Goal: Complete application form: Complete application form

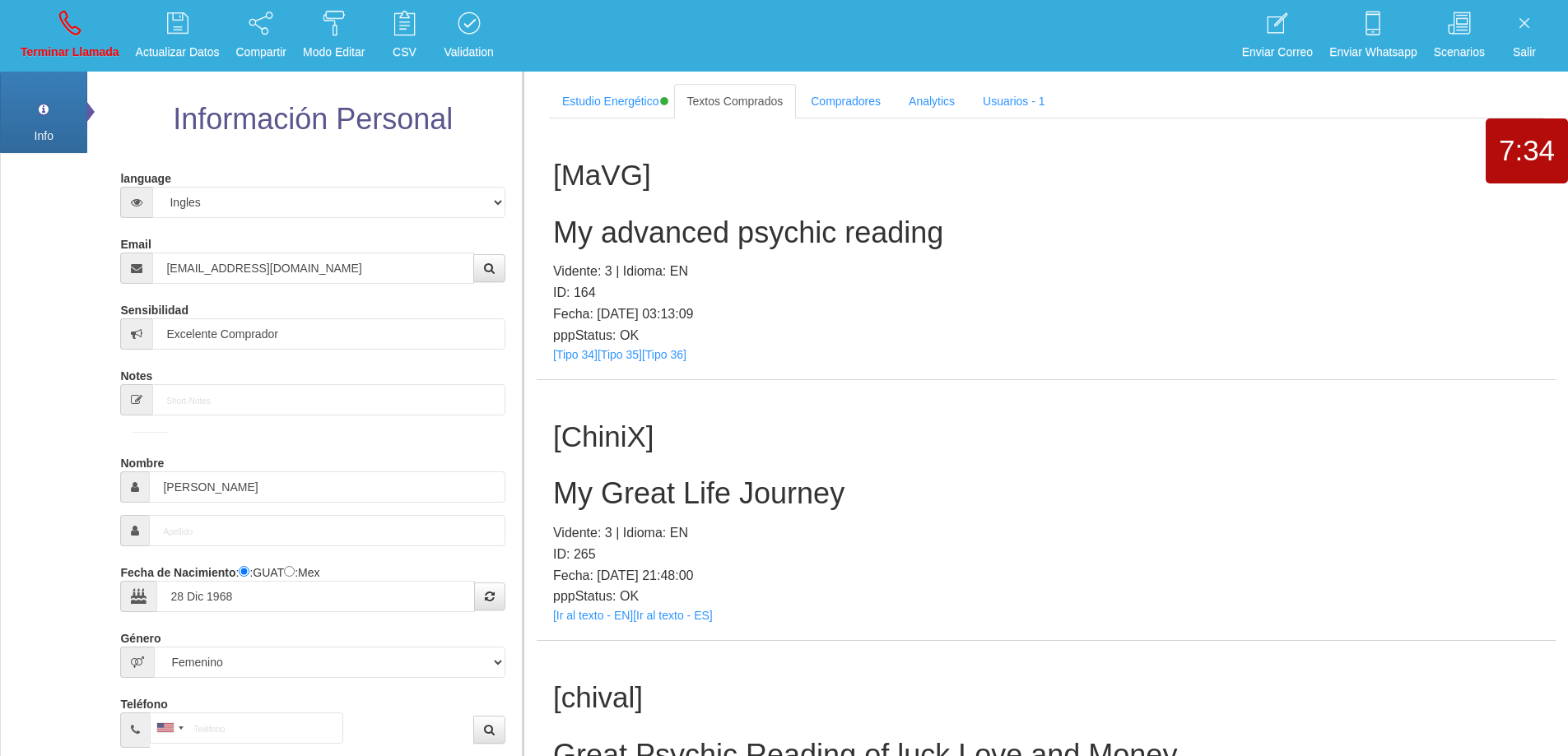
select select "4"
select select "2"
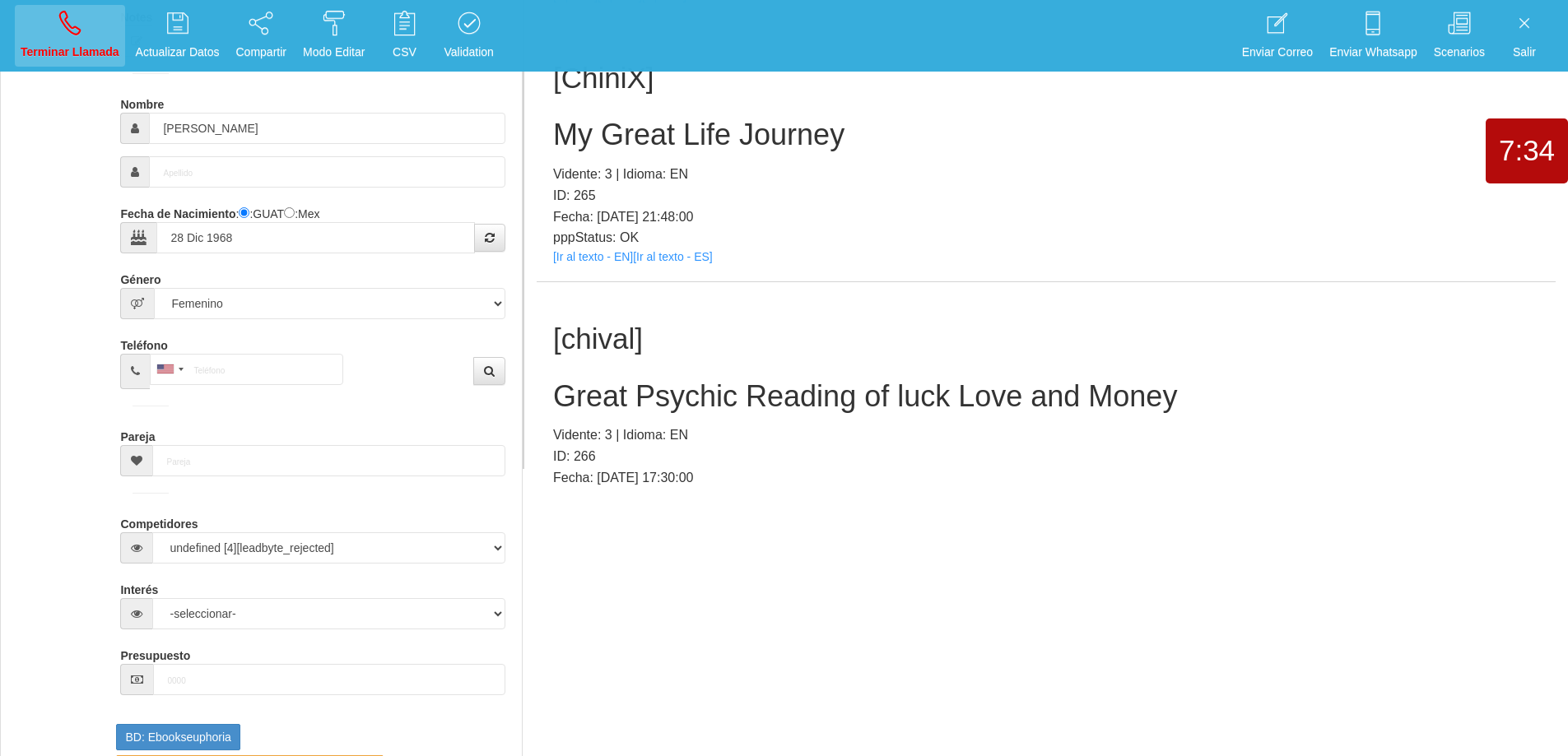
scroll to position [14168, 0]
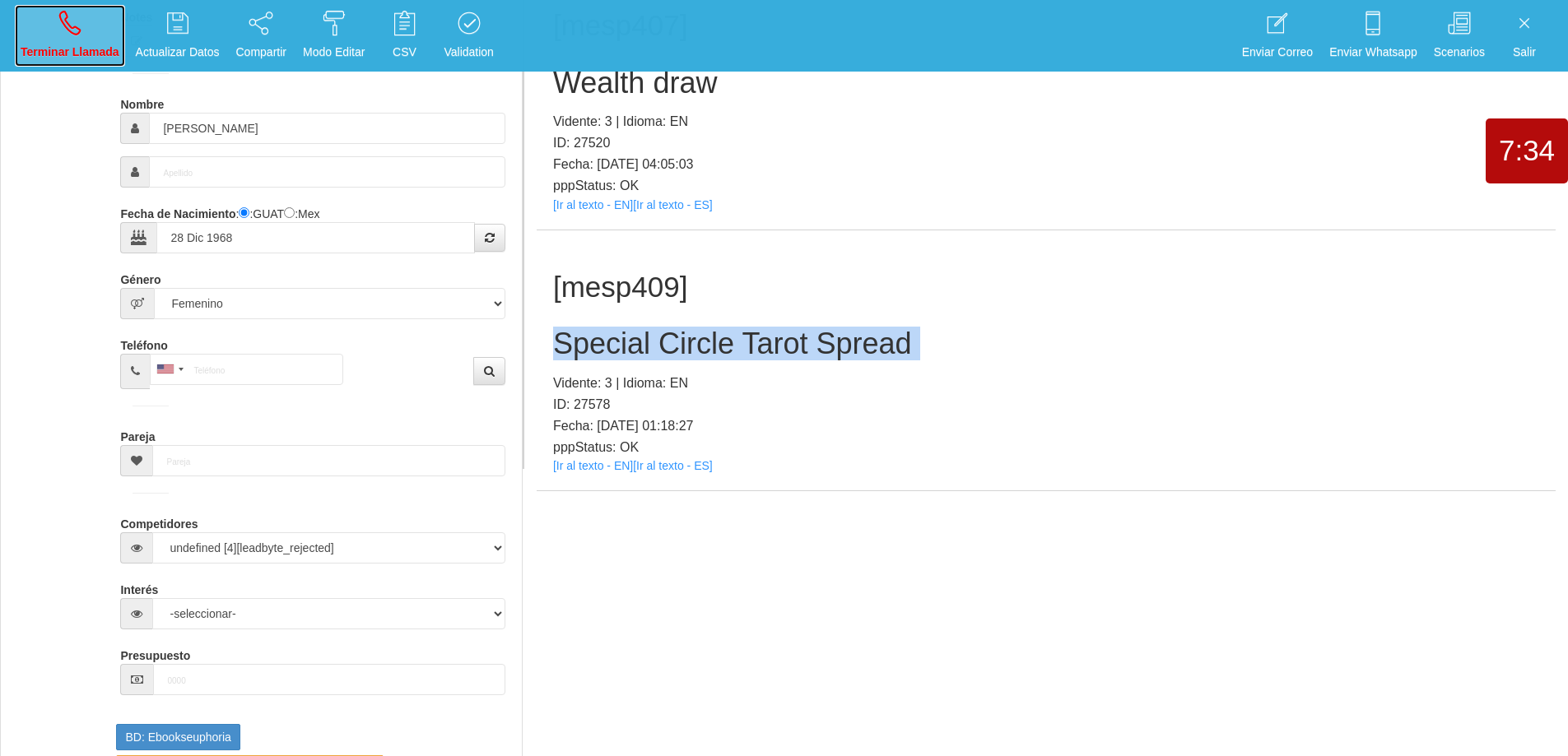
click at [78, 39] on link "Terminar Llamada" at bounding box center [70, 36] width 110 height 62
select select "0"
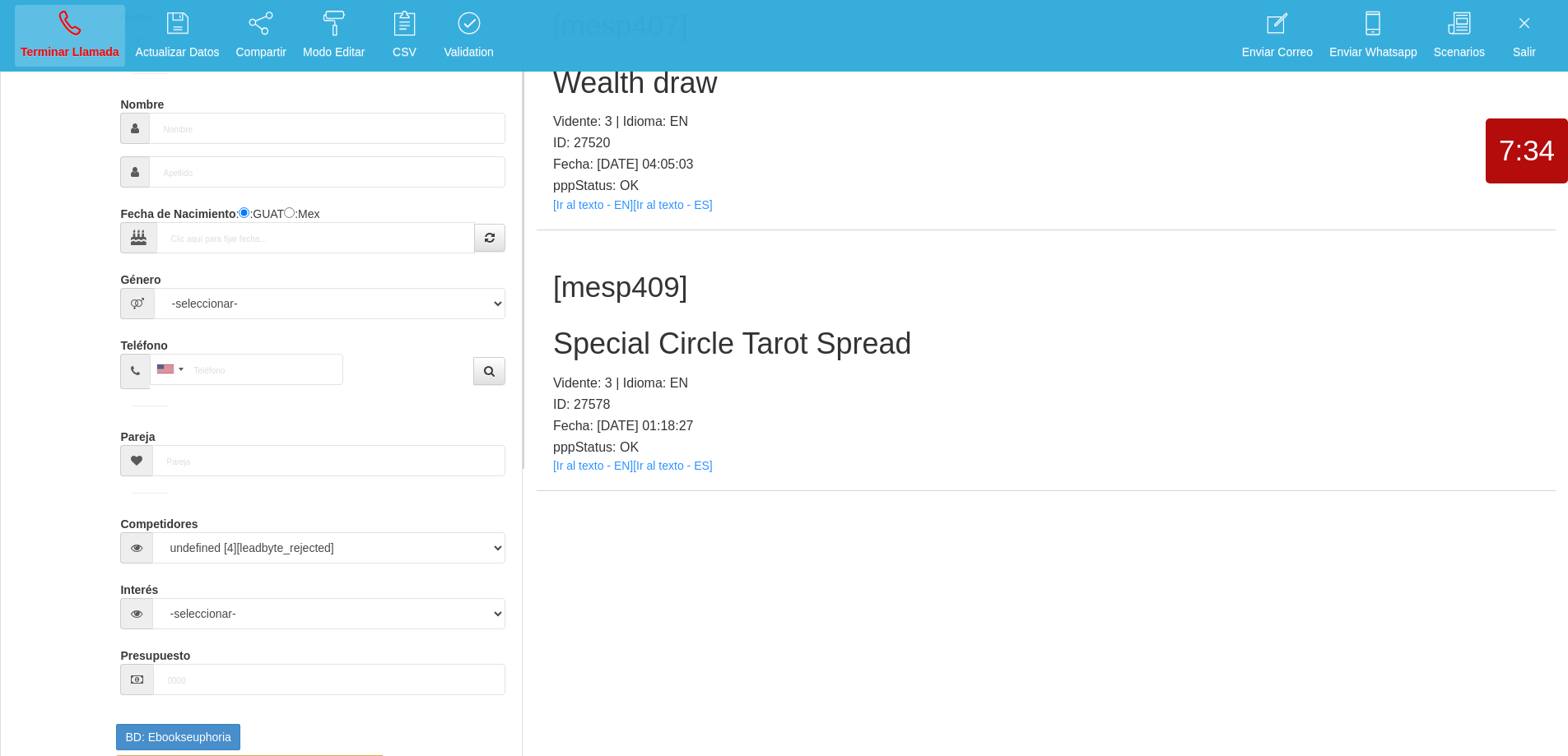
scroll to position [0, 0]
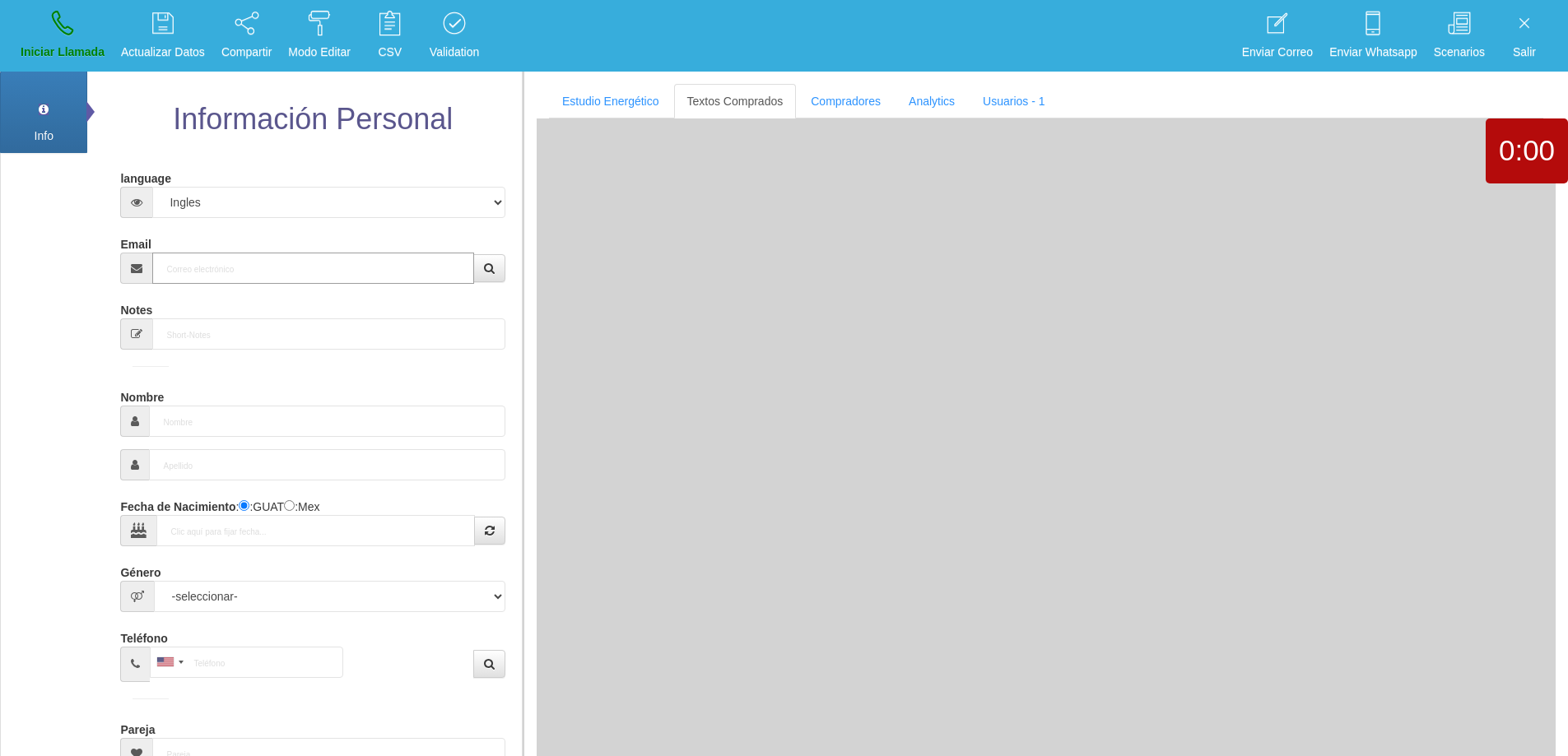
click at [232, 280] on input "Email" at bounding box center [312, 268] width 321 height 32
paste input "[EMAIL_ADDRESS][DOMAIN_NAME]"
type input "[EMAIL_ADDRESS][DOMAIN_NAME]"
type input "[DATE]"
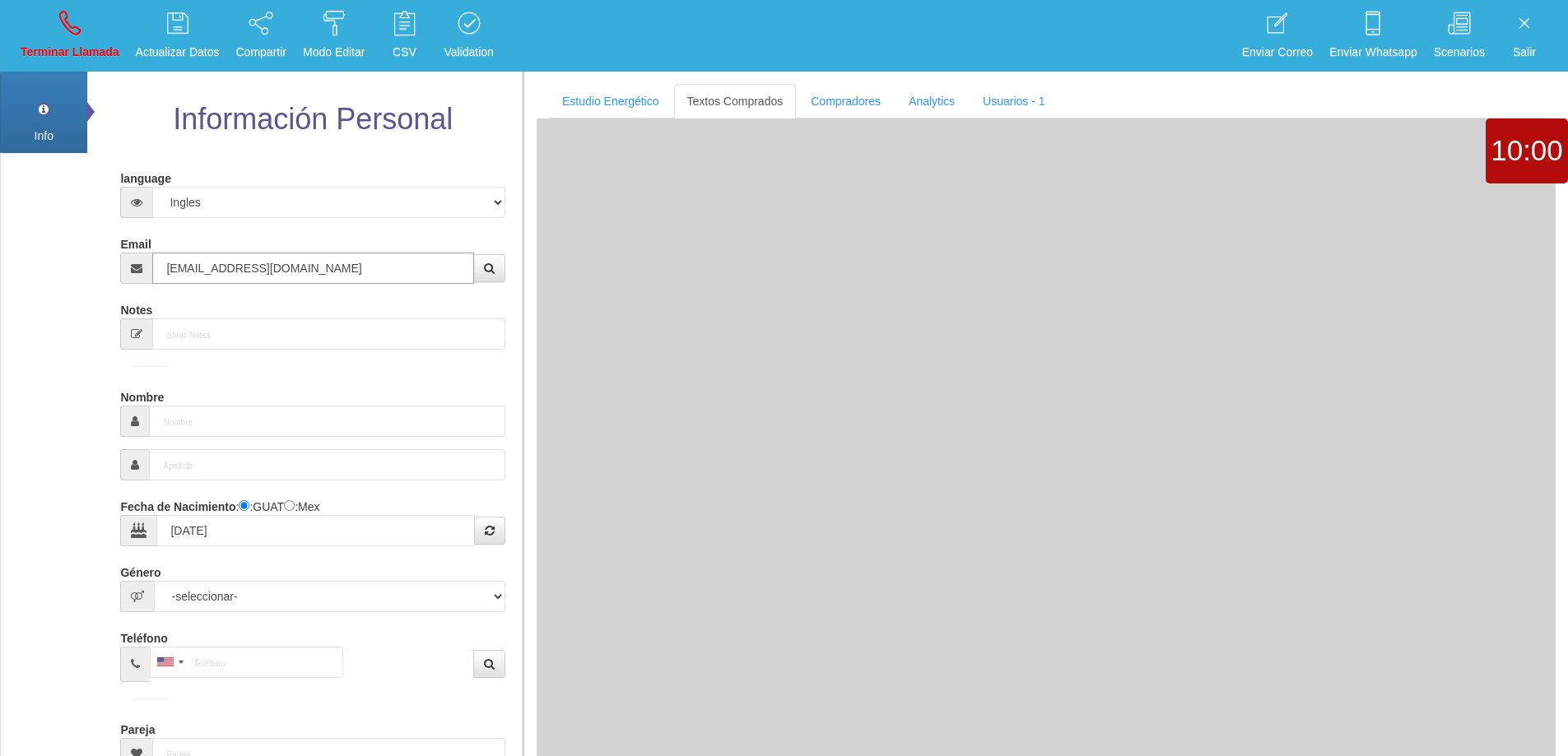
select select "2"
type input "Comprador simple"
type input "[PERSON_NAME]"
select select "1"
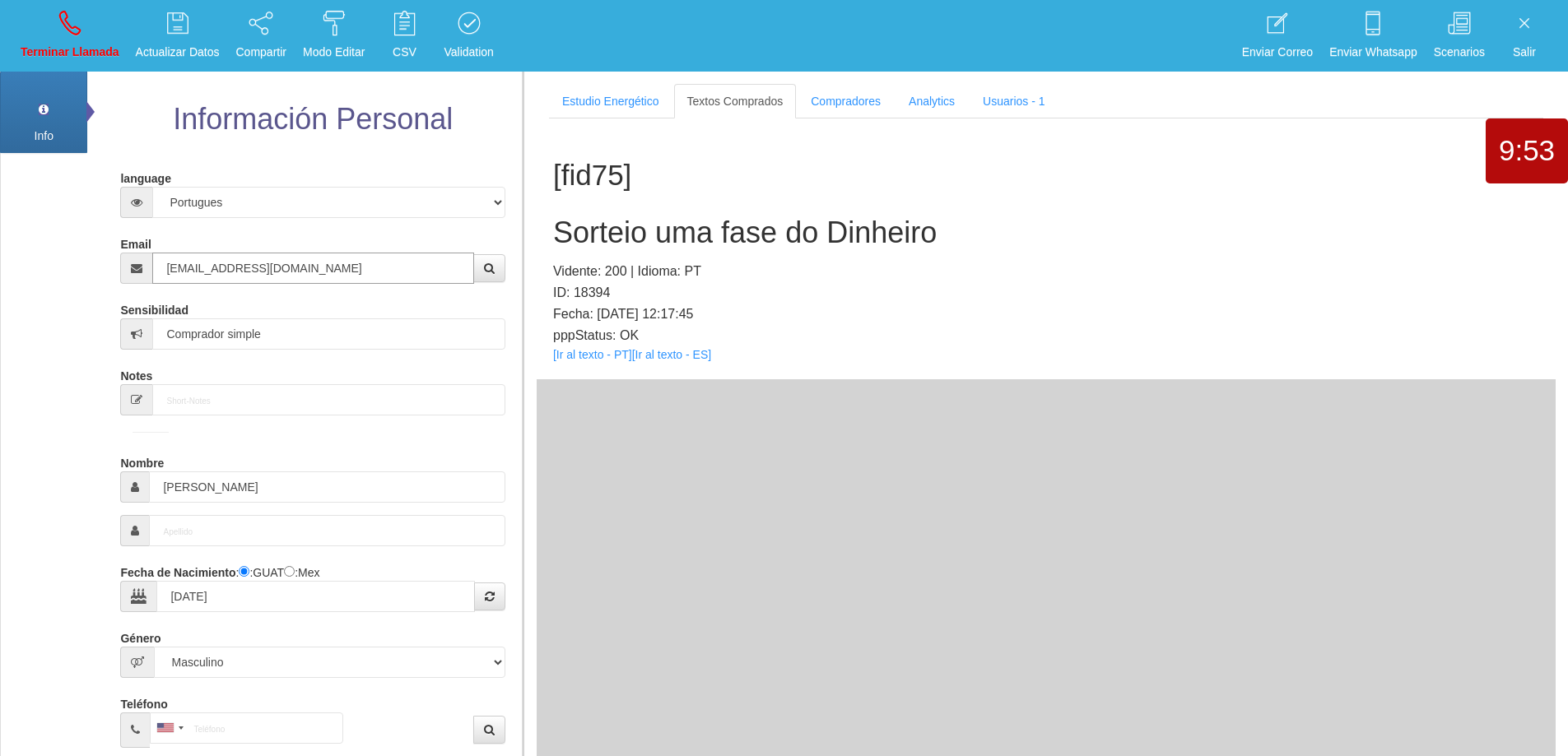
type input "[EMAIL_ADDRESS][DOMAIN_NAME]"
click at [45, 49] on p "Terminar Llamada" at bounding box center [70, 52] width 99 height 19
select select "0"
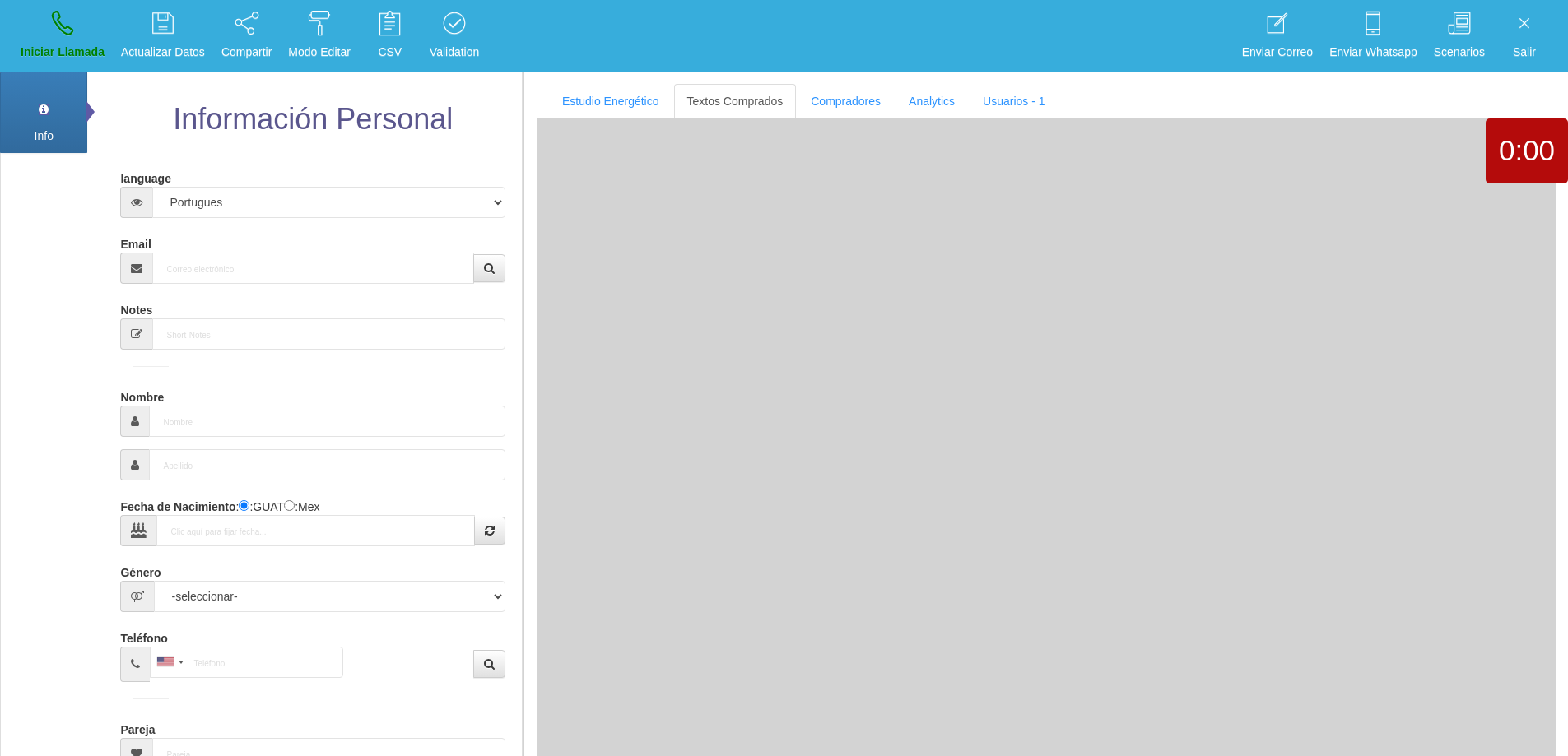
drag, startPoint x: 331, startPoint y: 285, endPoint x: 311, endPoint y: 278, distance: 21.2
click at [322, 282] on form "language Español Portugues [PERSON_NAME] Email Sensibilidad Notes Comprador de …" at bounding box center [312, 544] width 360 height 758
click at [311, 277] on input "Email" at bounding box center [312, 268] width 321 height 32
paste input "[EMAIL_ADDRESS][DOMAIN_NAME]"
type input "[EMAIL_ADDRESS][DOMAIN_NAME]"
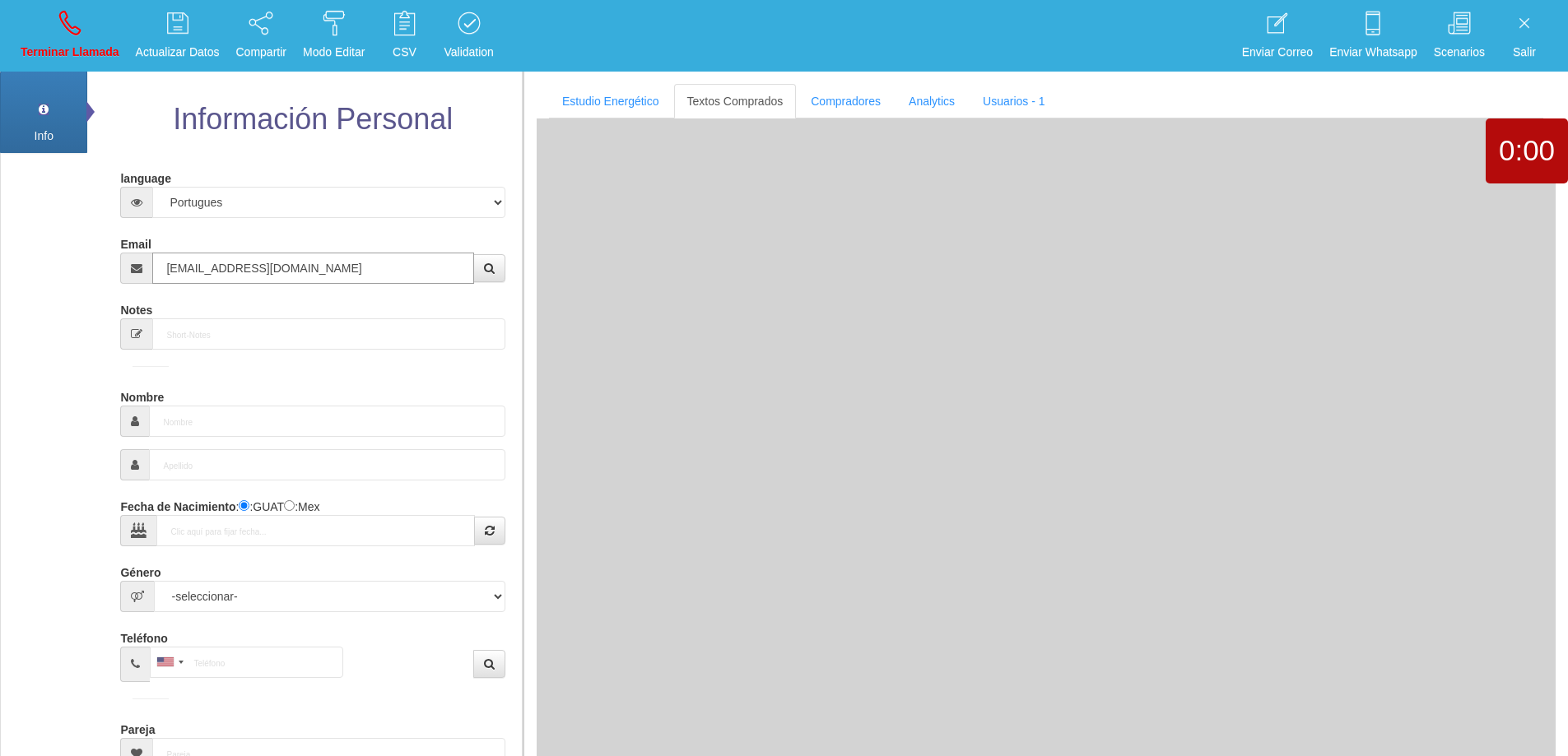
type input "[DATE]"
select select "4"
type input "Comprador bajo"
type input "[PERSON_NAME]"
select select "2"
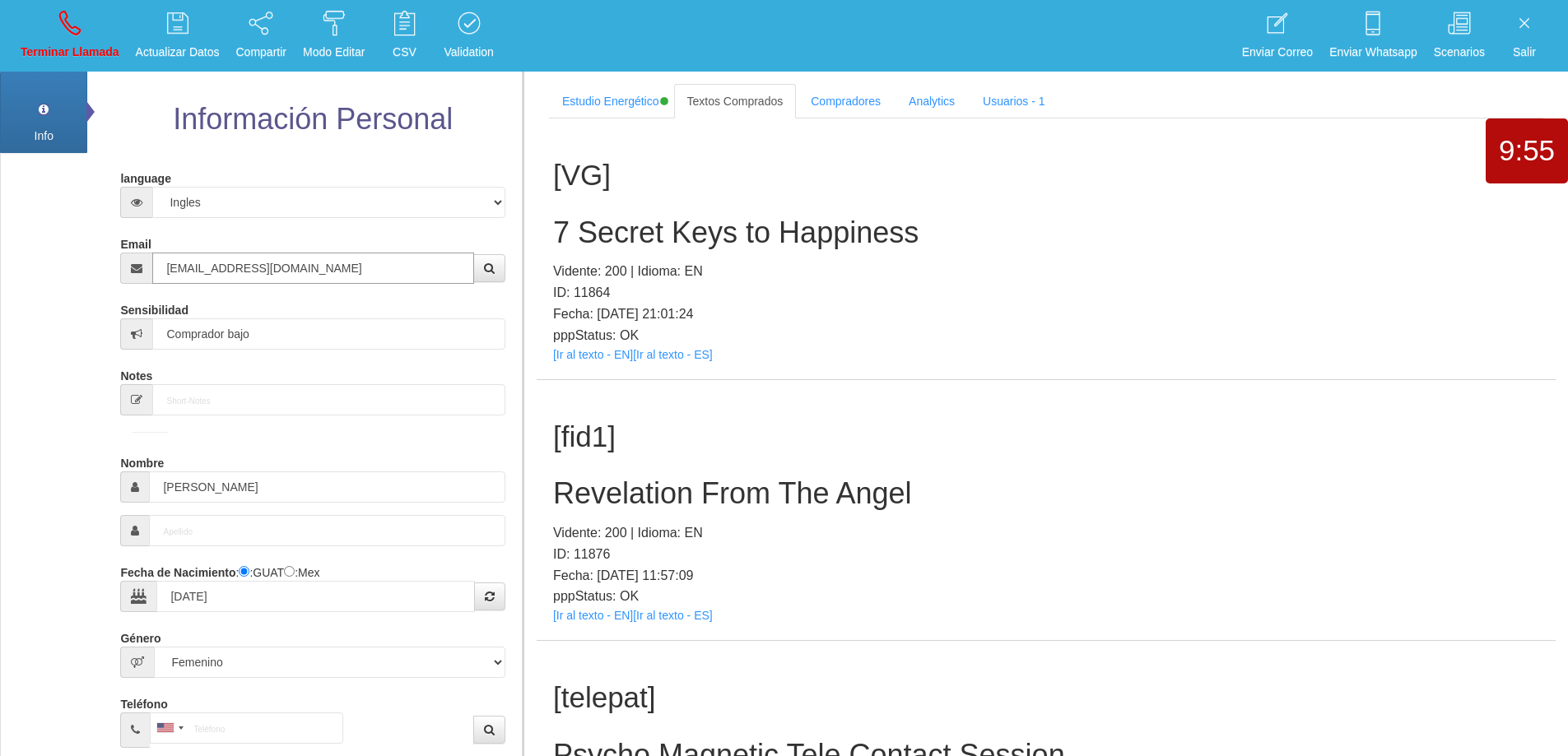
type input "[EMAIL_ADDRESS][DOMAIN_NAME]"
click at [37, 32] on link "Terminar Llamada" at bounding box center [70, 36] width 110 height 62
select select "0"
